Goal: Task Accomplishment & Management: Use online tool/utility

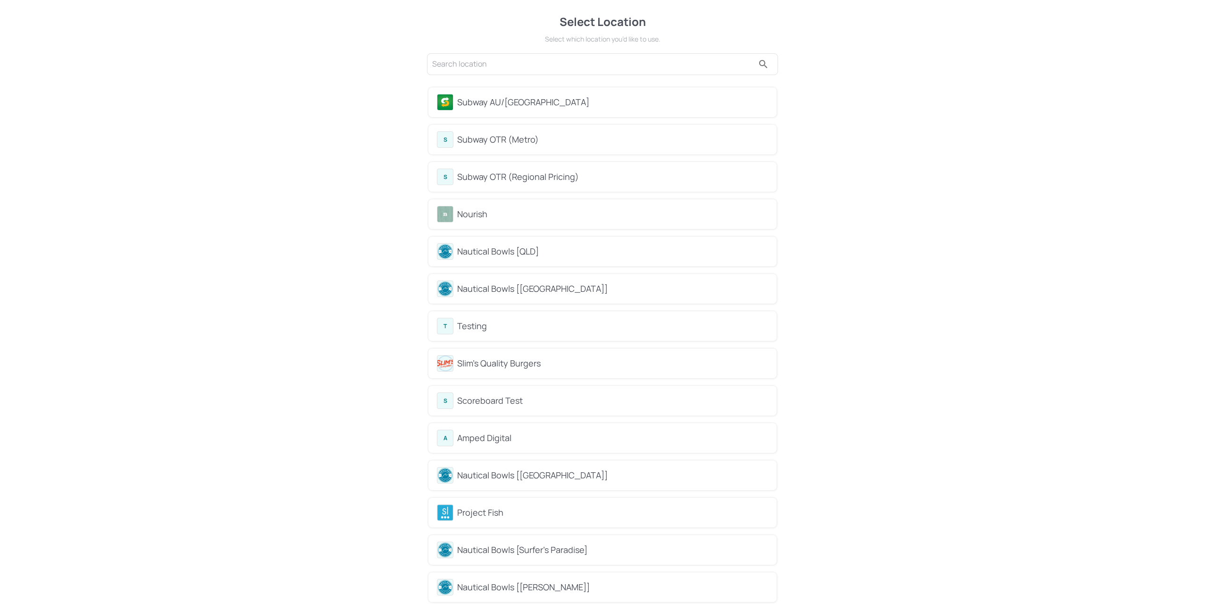
drag, startPoint x: 507, startPoint y: 101, endPoint x: 515, endPoint y: 101, distance: 8.0
click at [515, 101] on div "Subway AU/[GEOGRAPHIC_DATA]" at bounding box center [612, 102] width 311 height 13
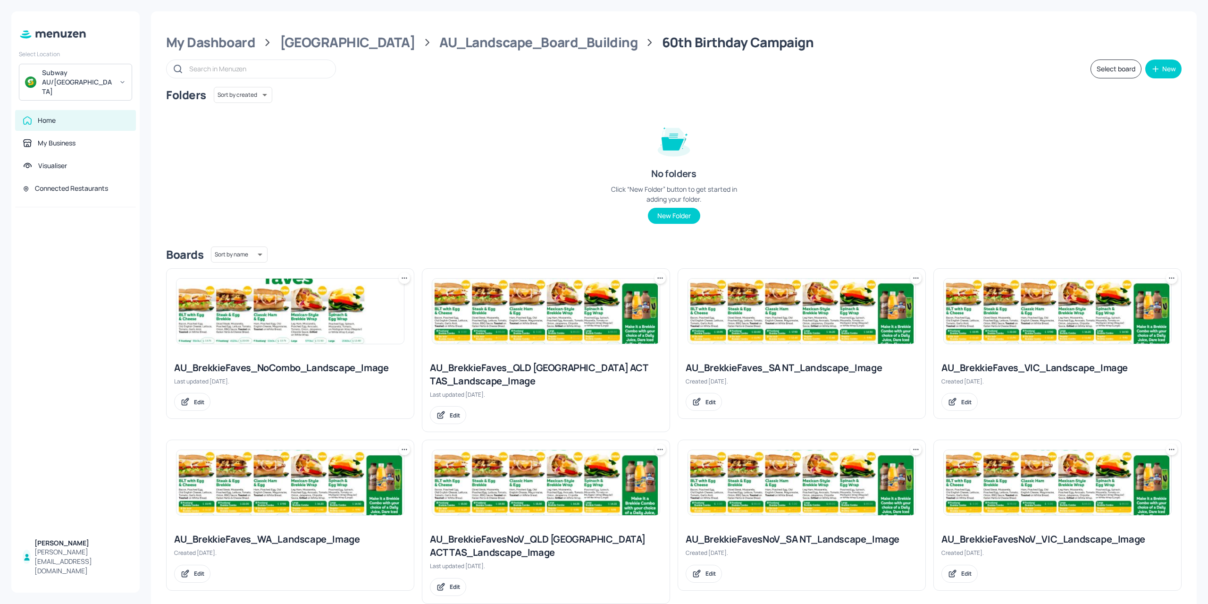
click at [256, 326] on img at bounding box center [290, 310] width 227 height 65
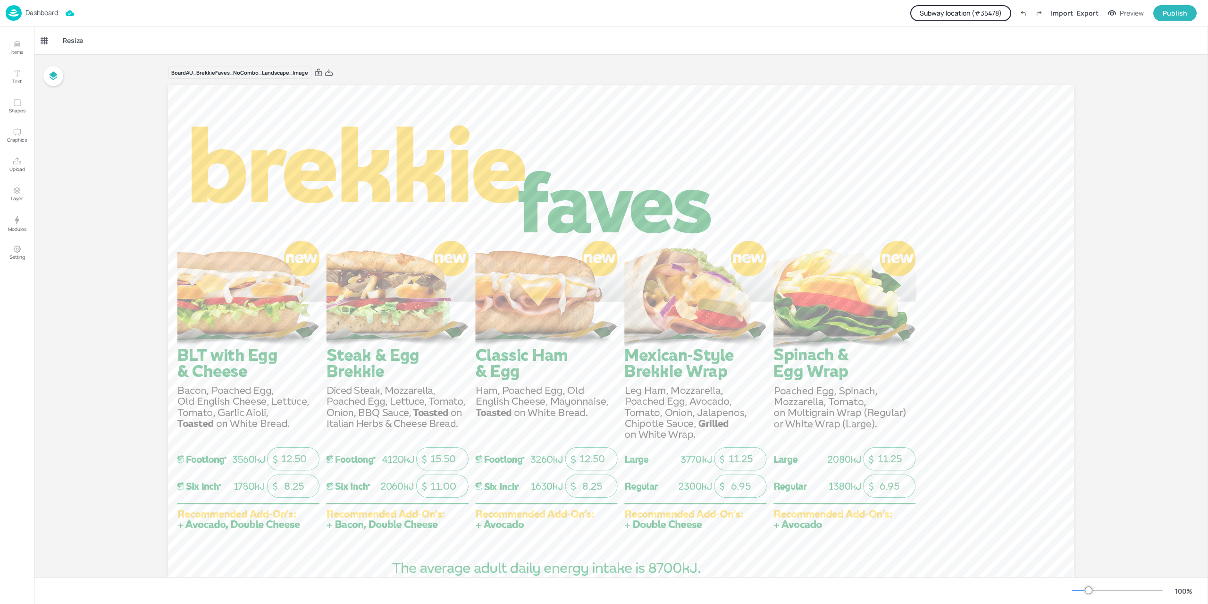
click at [22, 17] on div "Dashboard" at bounding box center [32, 13] width 52 height 16
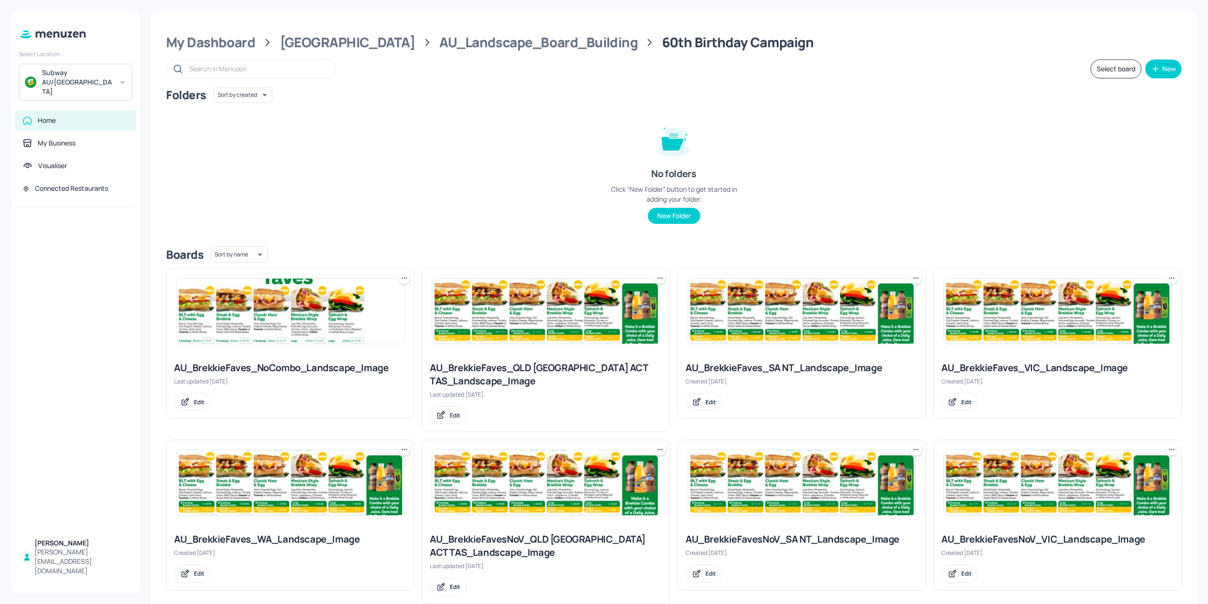
click at [227, 326] on img at bounding box center [290, 310] width 227 height 65
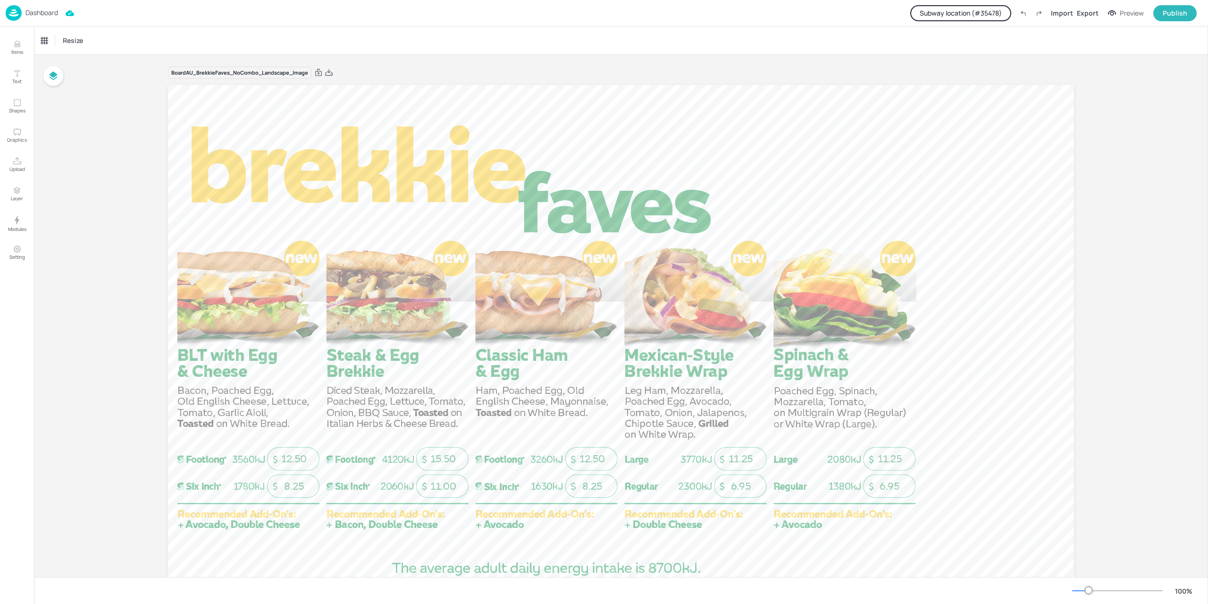
click at [958, 22] on div "Dashboard Subway location (# 35478 ) Import Export Preview Publish" at bounding box center [601, 13] width 1191 height 26
click at [961, 17] on button "Subway location (# 35478 )" at bounding box center [960, 13] width 101 height 16
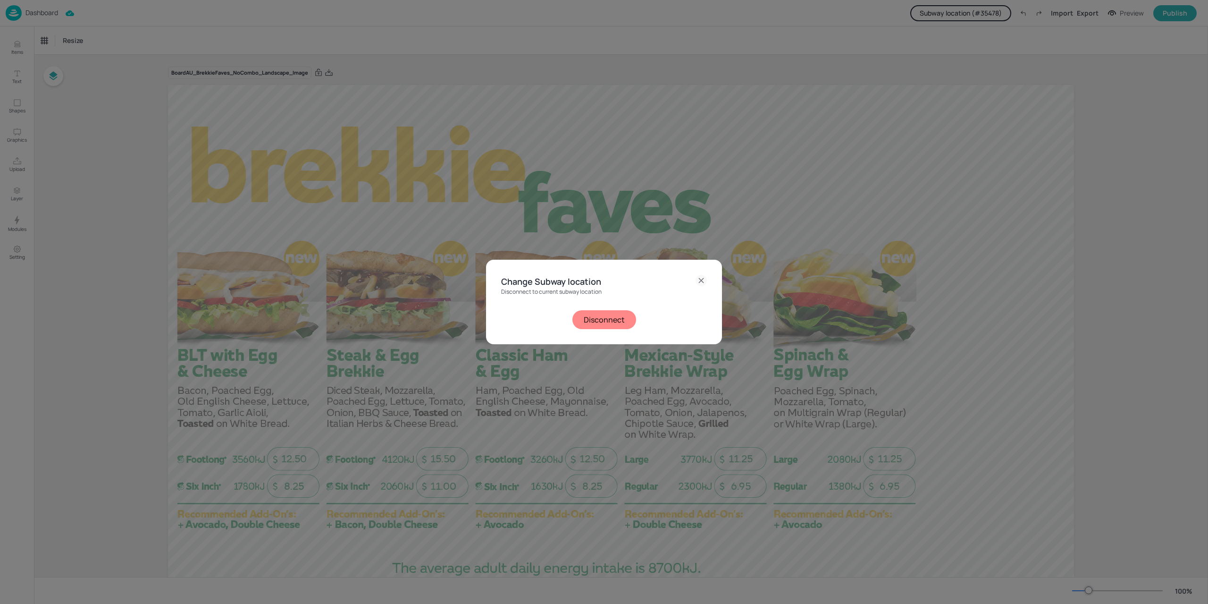
click at [608, 320] on button "Disconnect" at bounding box center [604, 319] width 64 height 19
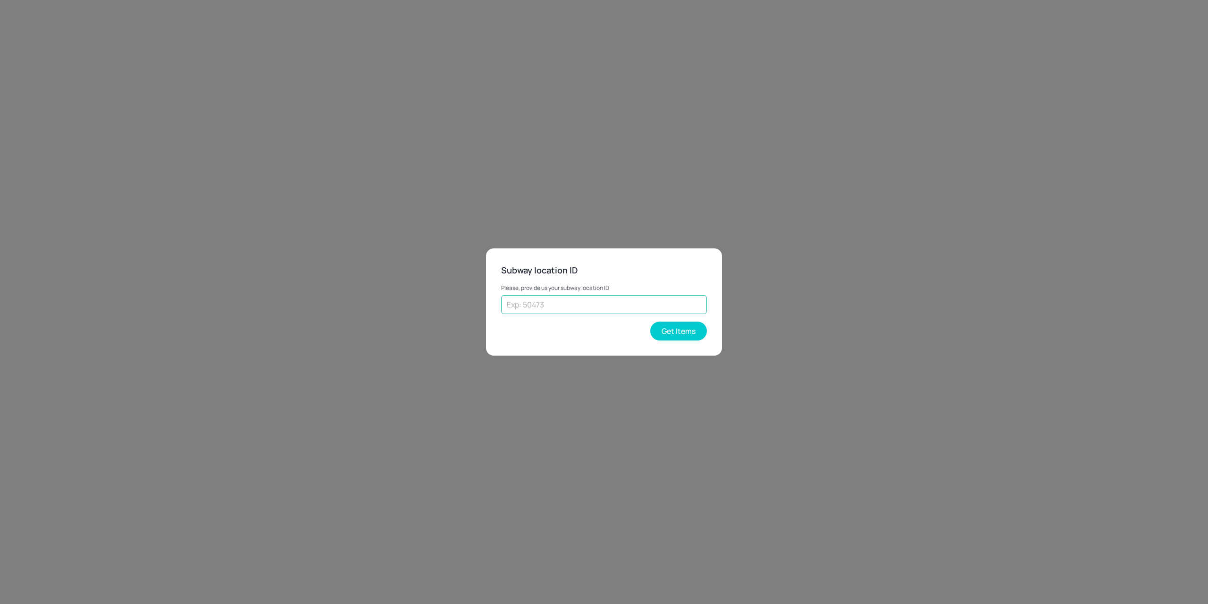
click at [574, 308] on input "text" at bounding box center [604, 304] width 206 height 19
paste input "35478"
type input "35478"
click at [689, 335] on button "Get Items" at bounding box center [678, 330] width 57 height 19
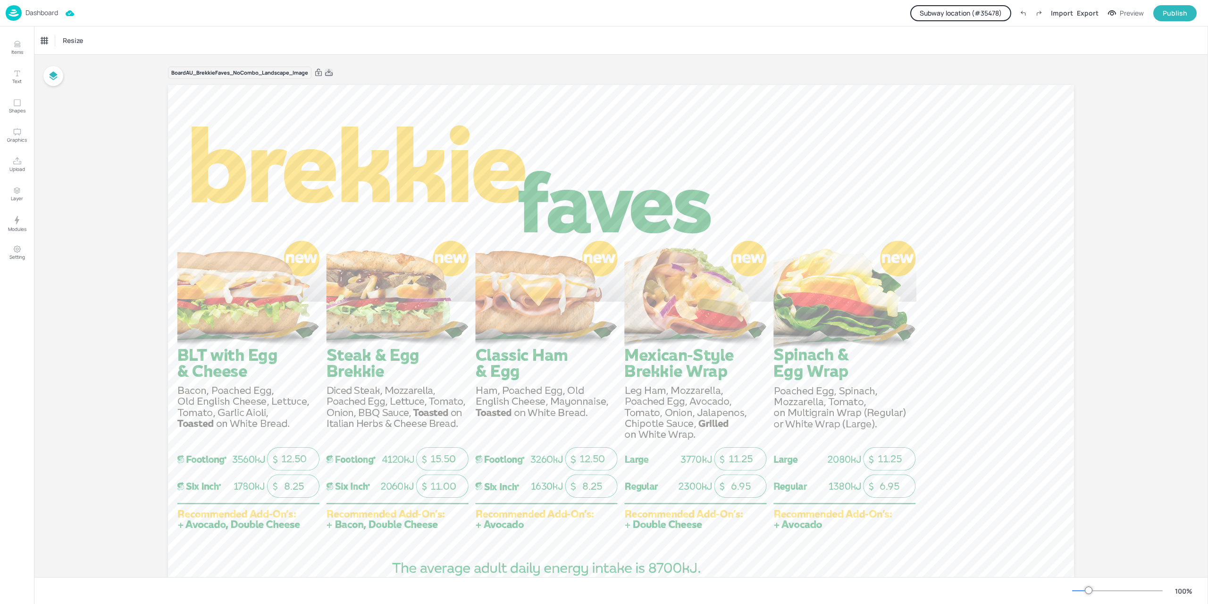
click at [327, 73] on icon at bounding box center [329, 72] width 8 height 9
